Goal: Complete application form

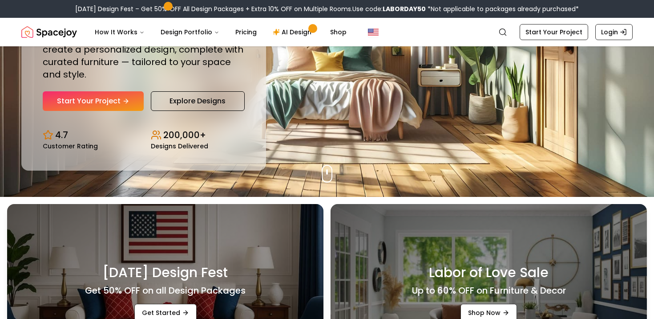
scroll to position [110, 0]
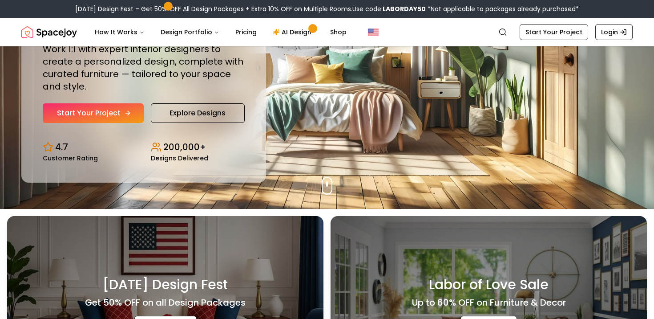
click at [107, 107] on link "Start Your Project" at bounding box center [93, 113] width 101 height 20
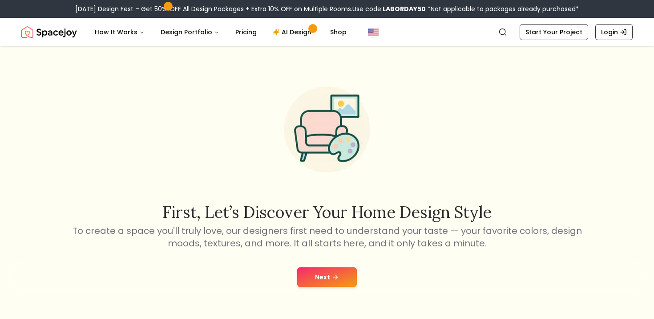
click at [326, 279] on button "Next" at bounding box center [327, 277] width 60 height 20
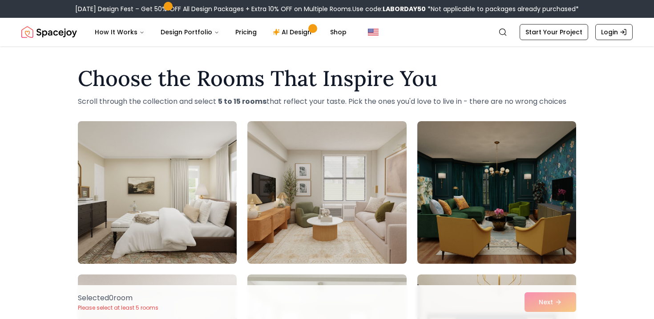
click at [186, 204] on img at bounding box center [157, 192] width 167 height 150
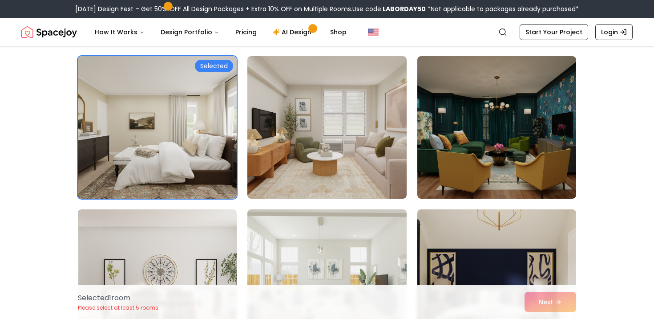
scroll to position [6, 0]
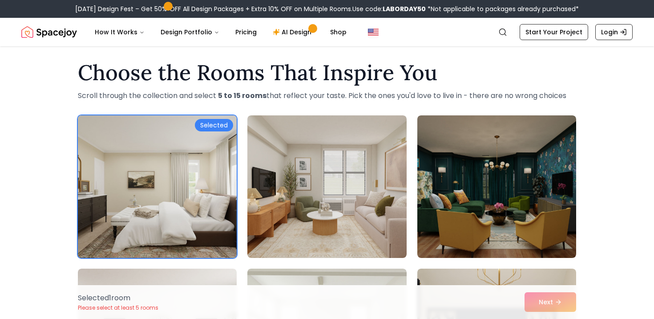
click at [160, 171] on img at bounding box center [157, 187] width 167 height 150
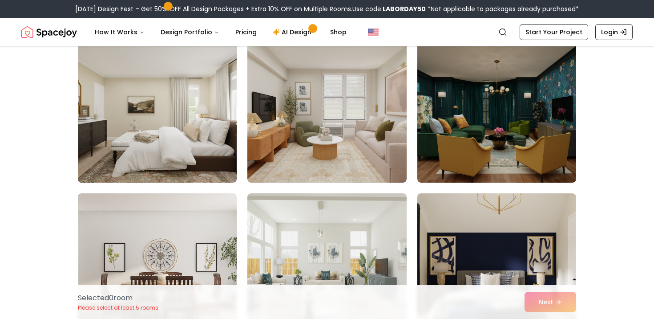
click at [167, 146] on img at bounding box center [157, 111] width 167 height 150
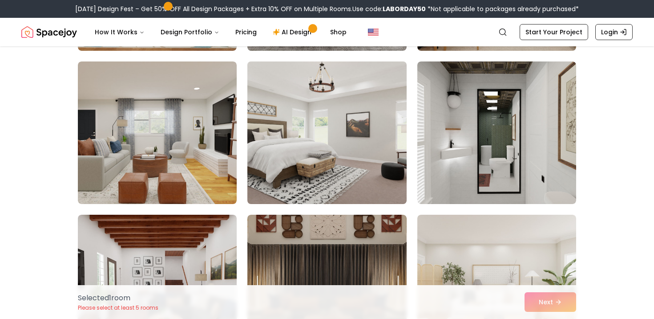
scroll to position [1132, 0]
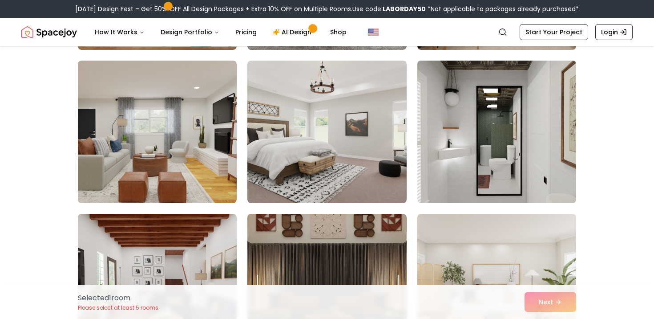
click at [477, 134] on img at bounding box center [496, 132] width 167 height 150
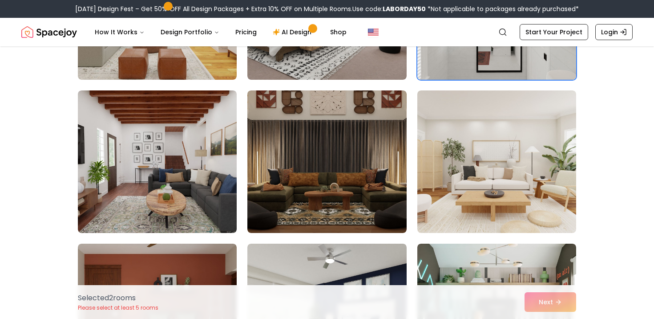
scroll to position [1281, 0]
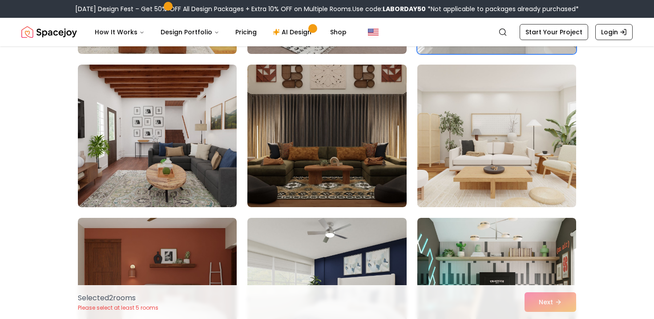
click at [517, 144] on img at bounding box center [496, 136] width 167 height 150
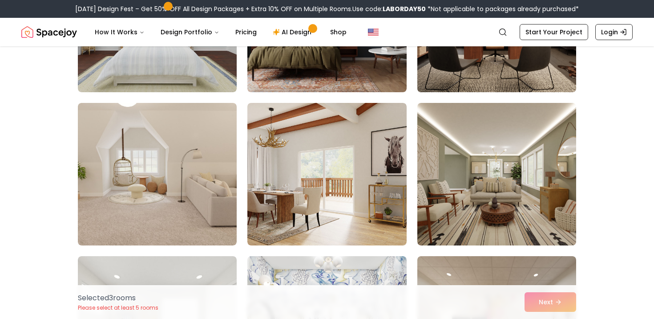
scroll to position [1857, 0]
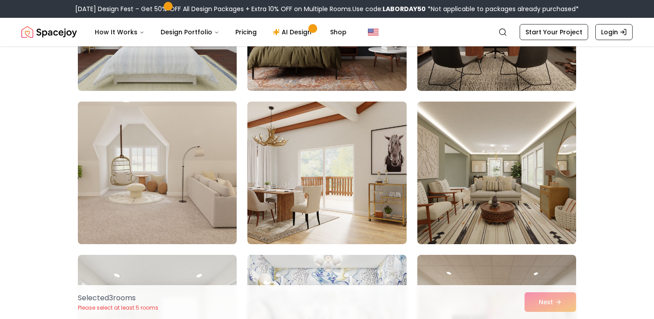
click at [170, 166] on img at bounding box center [157, 173] width 167 height 150
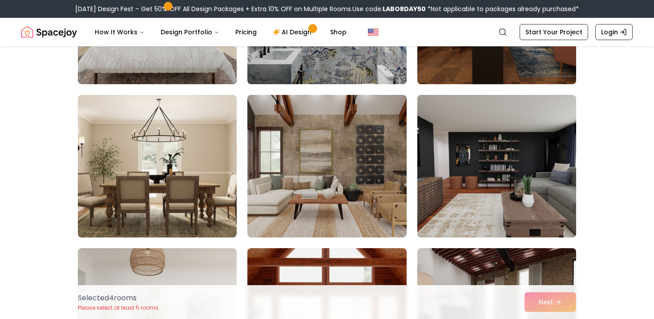
scroll to position [2171, 0]
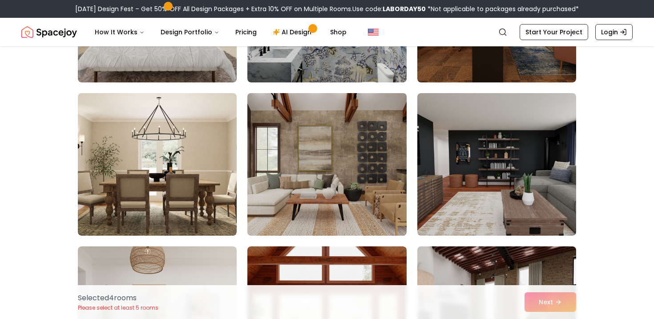
click at [356, 171] on img at bounding box center [326, 164] width 167 height 150
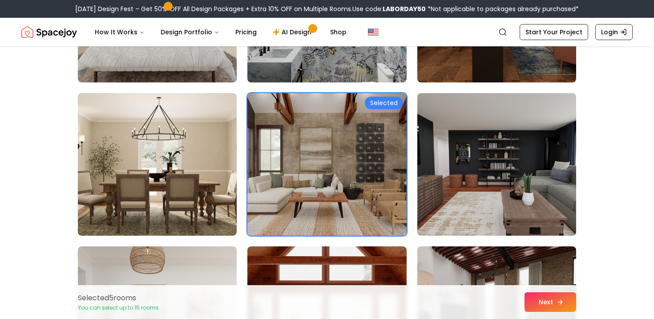
click at [549, 298] on button "Next" at bounding box center [551, 302] width 52 height 20
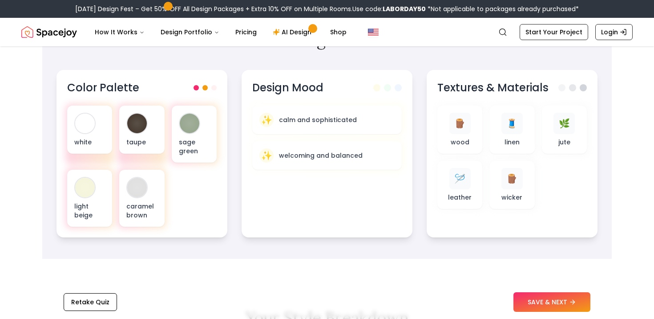
scroll to position [312, 0]
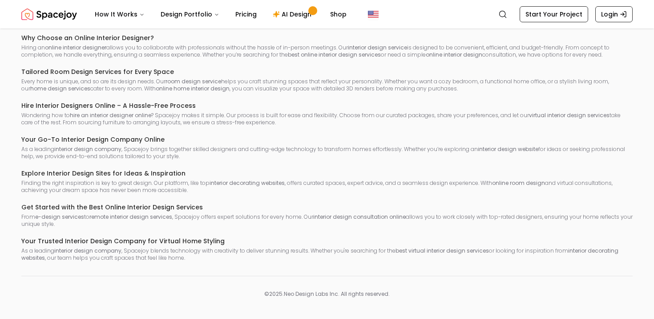
scroll to position [642, 0]
